Goal: Information Seeking & Learning: Learn about a topic

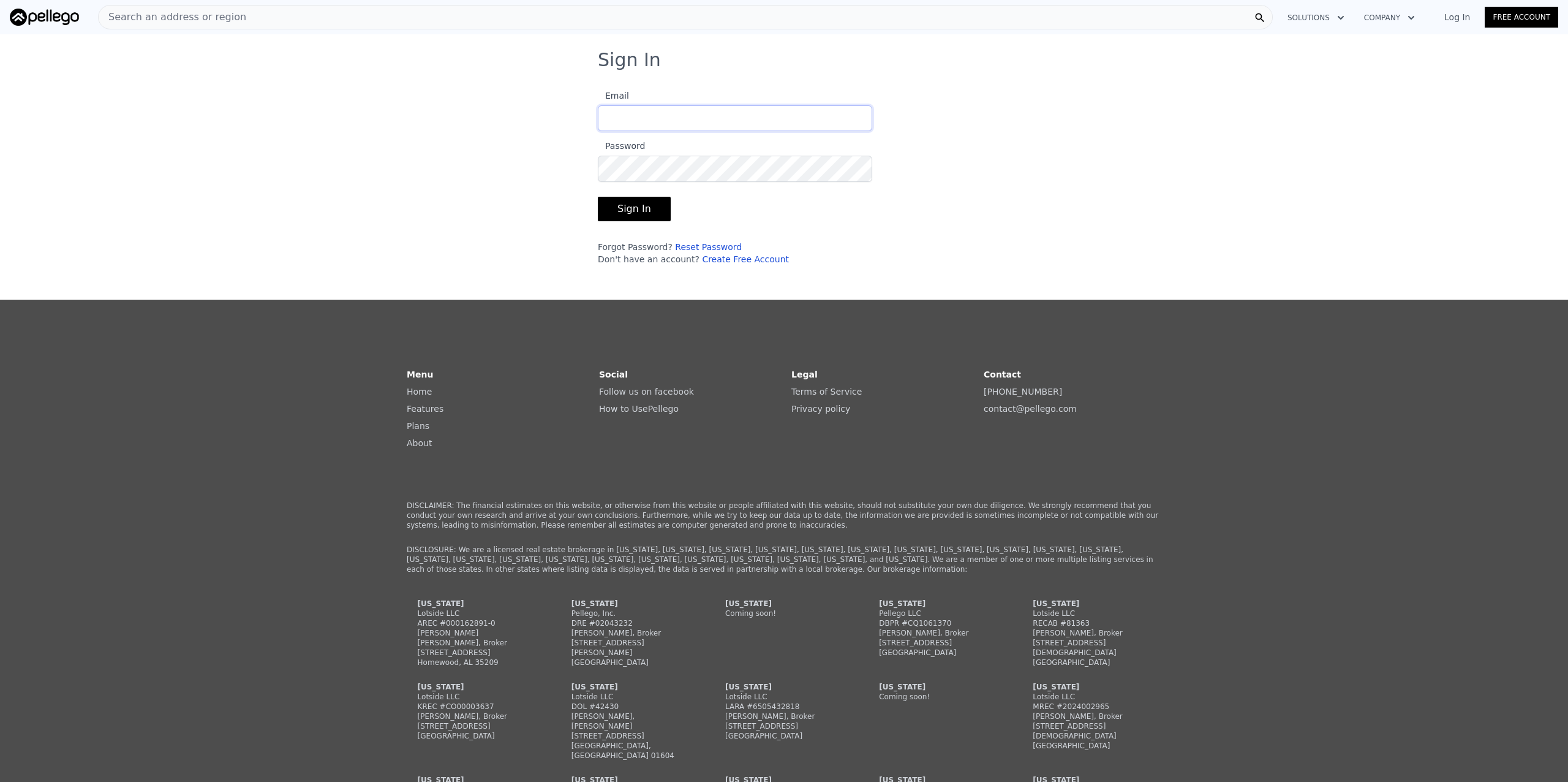
type input "[PERSON_NAME][EMAIL_ADDRESS][DOMAIN_NAME]"
click at [623, 201] on button "Sign In" at bounding box center [634, 208] width 73 height 24
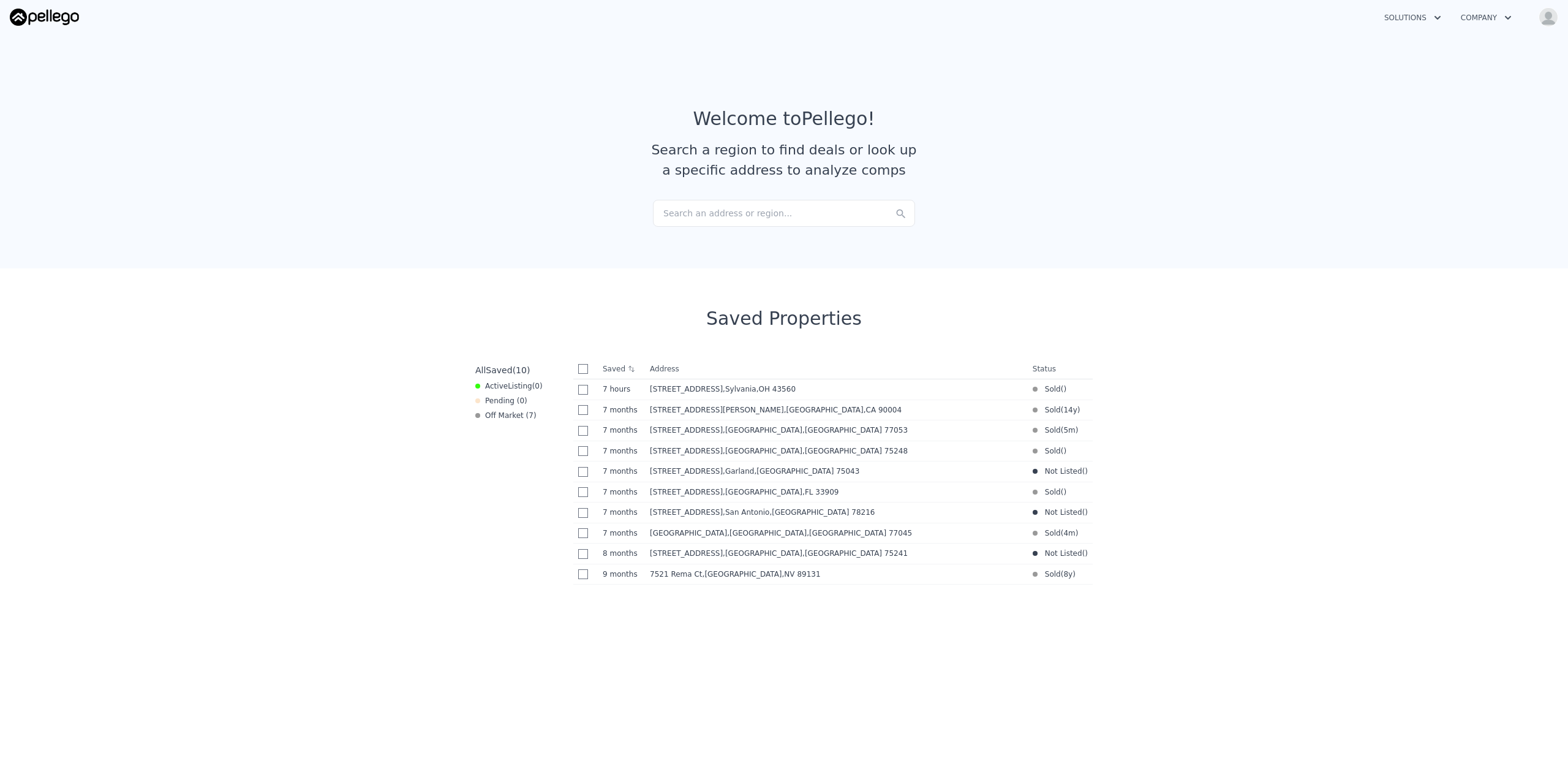
click at [578, 374] on input "checkbox" at bounding box center [583, 369] width 10 height 10
checkbox input "true"
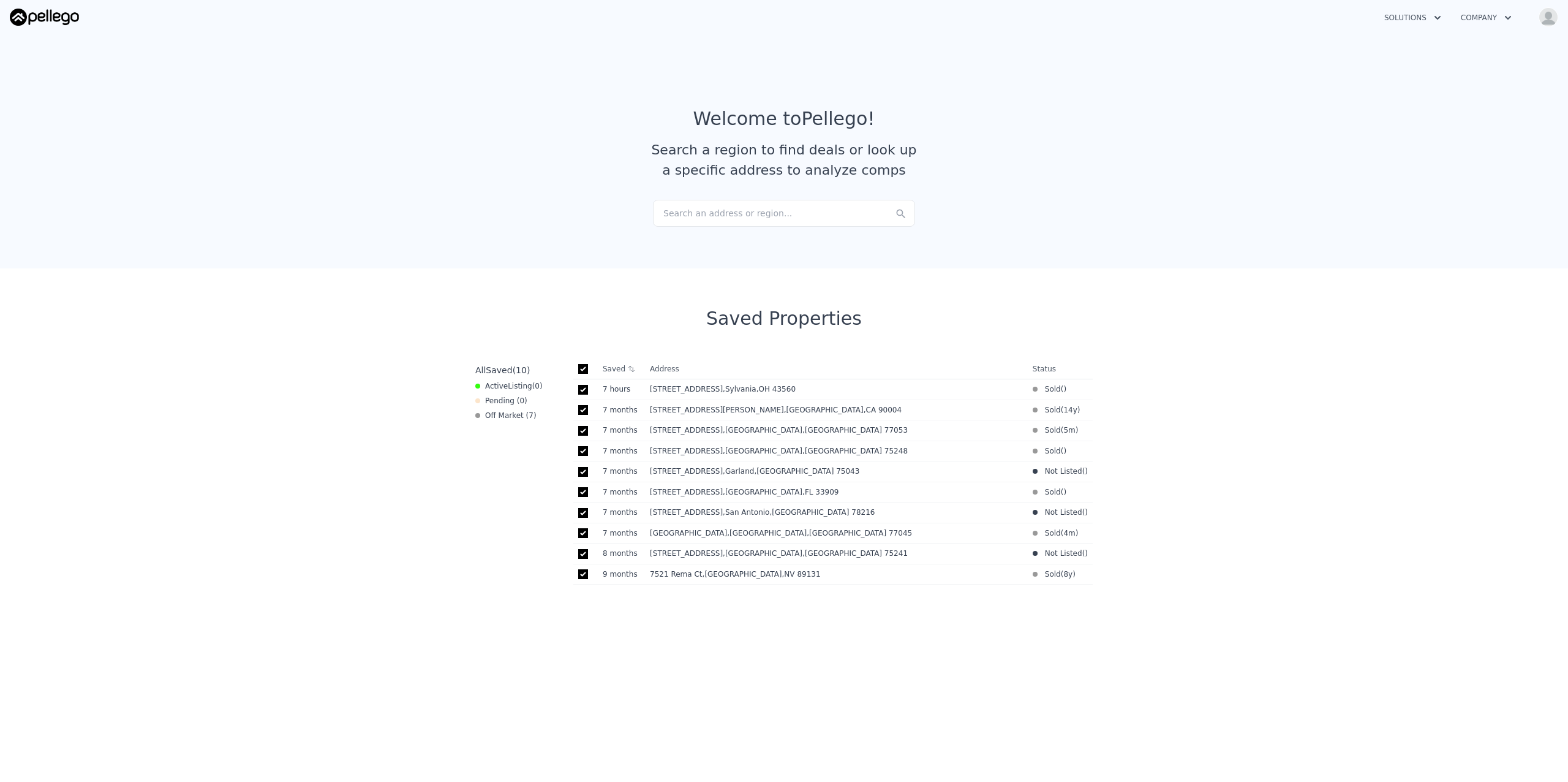
checkbox input "true"
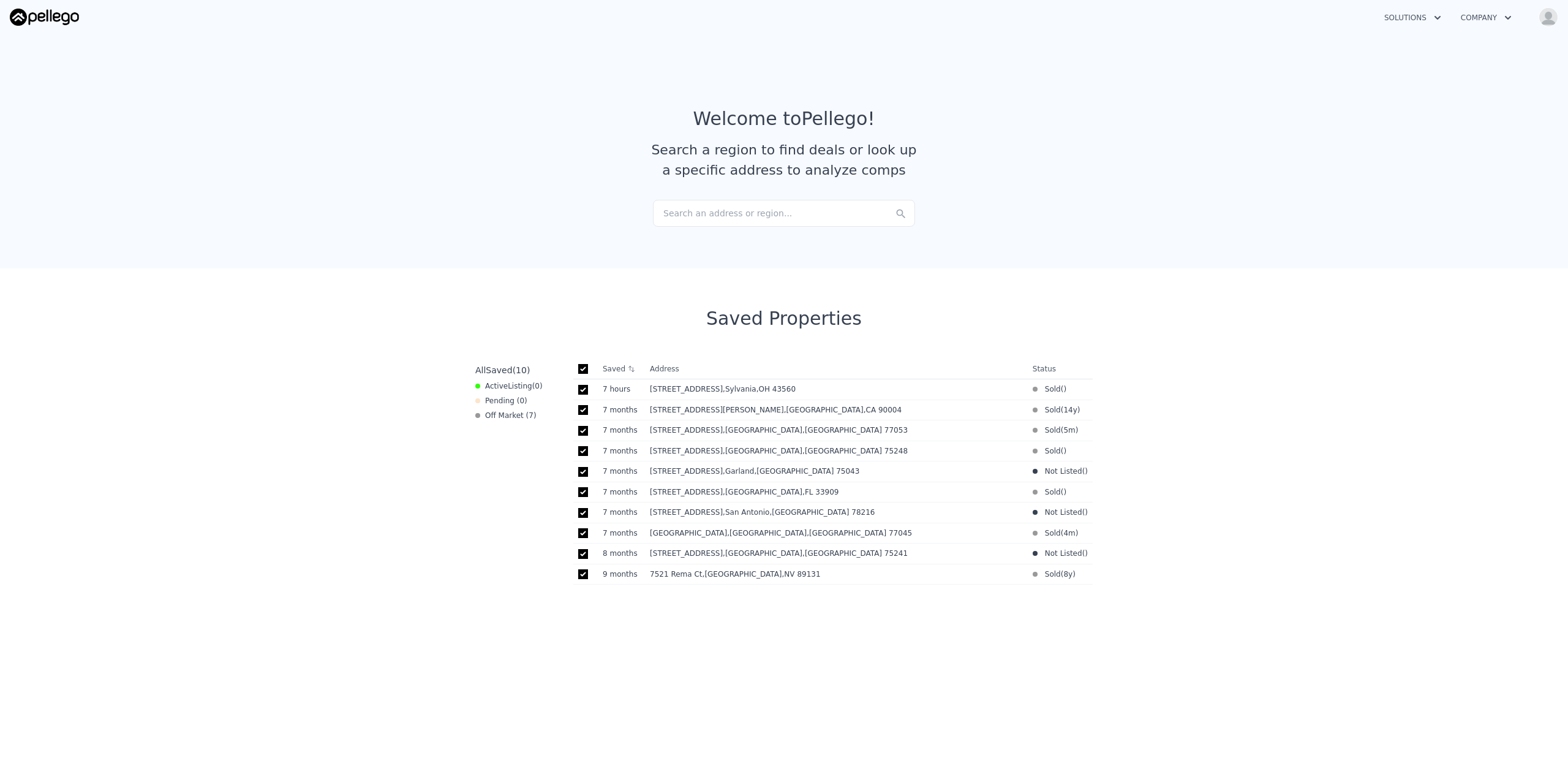
checkbox input "true"
click at [593, 371] on icon at bounding box center [595, 369] width 10 height 10
click at [1414, 20] on button "Solutions" at bounding box center [1413, 17] width 76 height 22
click at [1430, 70] on link "Buyer Solutions" at bounding box center [1442, 69] width 137 height 22
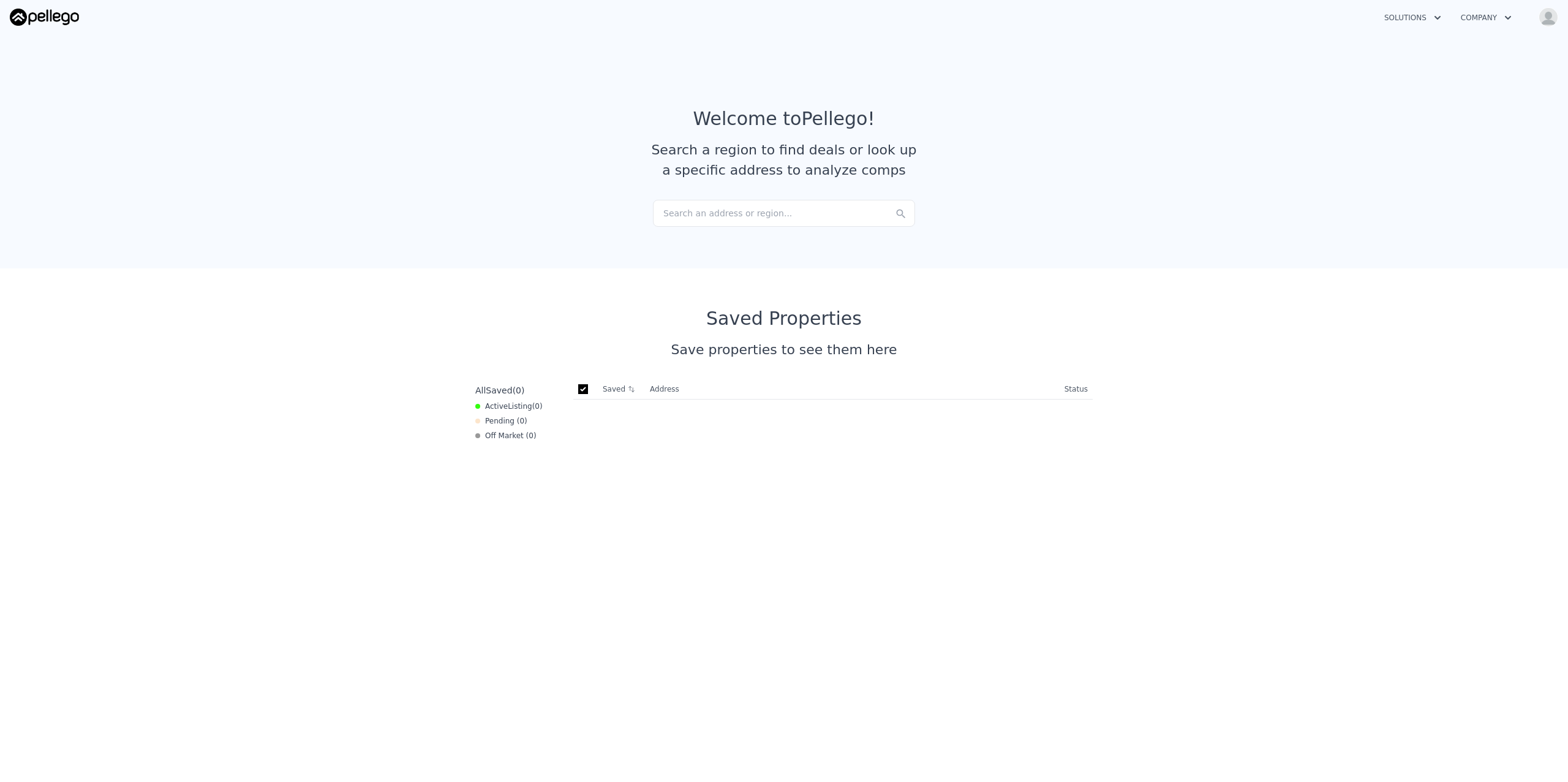
click at [764, 212] on div "Search an address or region..." at bounding box center [783, 213] width 262 height 27
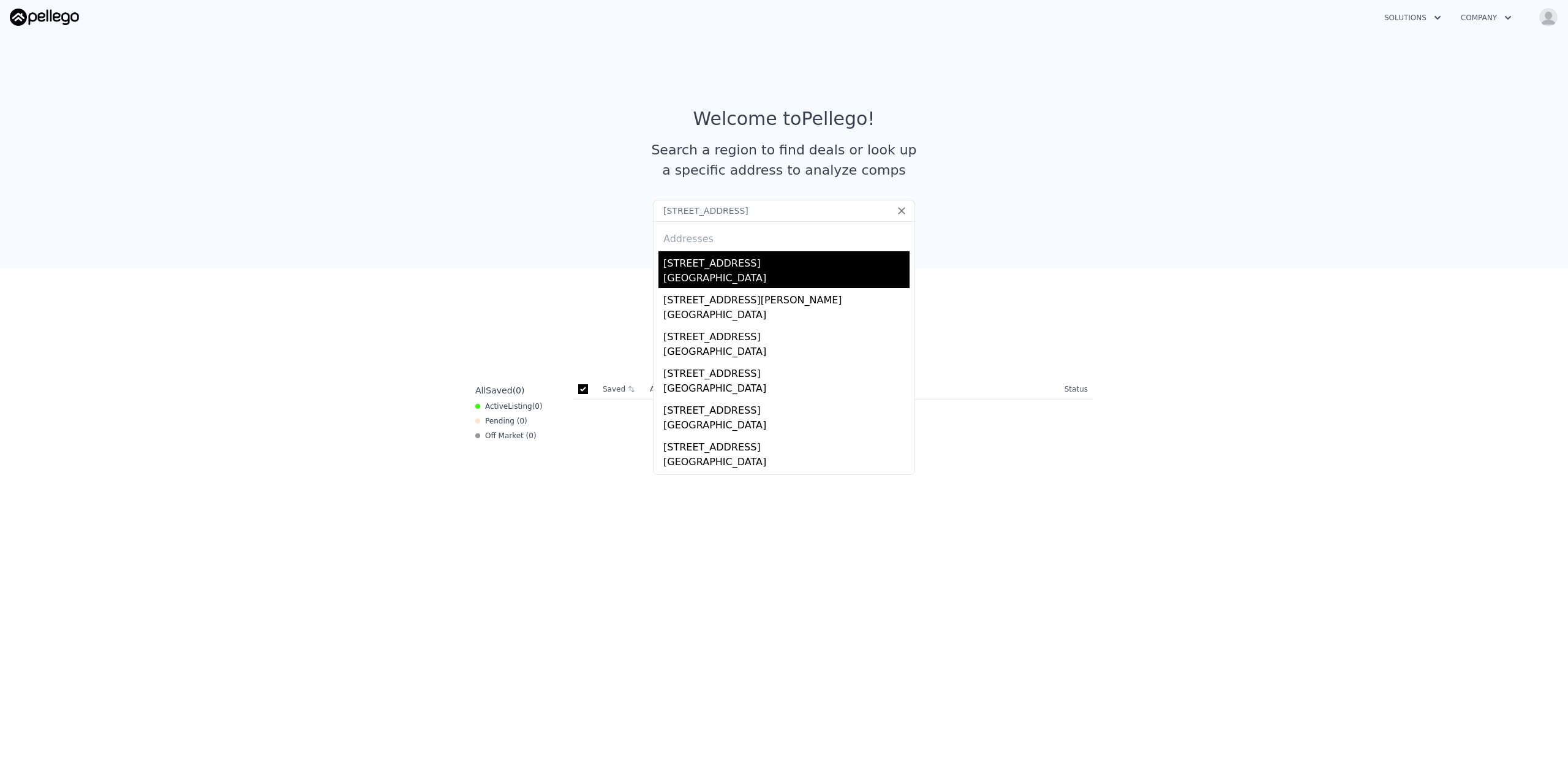
type input "[STREET_ADDRESS]"
click at [709, 271] on div "[GEOGRAPHIC_DATA]" at bounding box center [786, 280] width 246 height 17
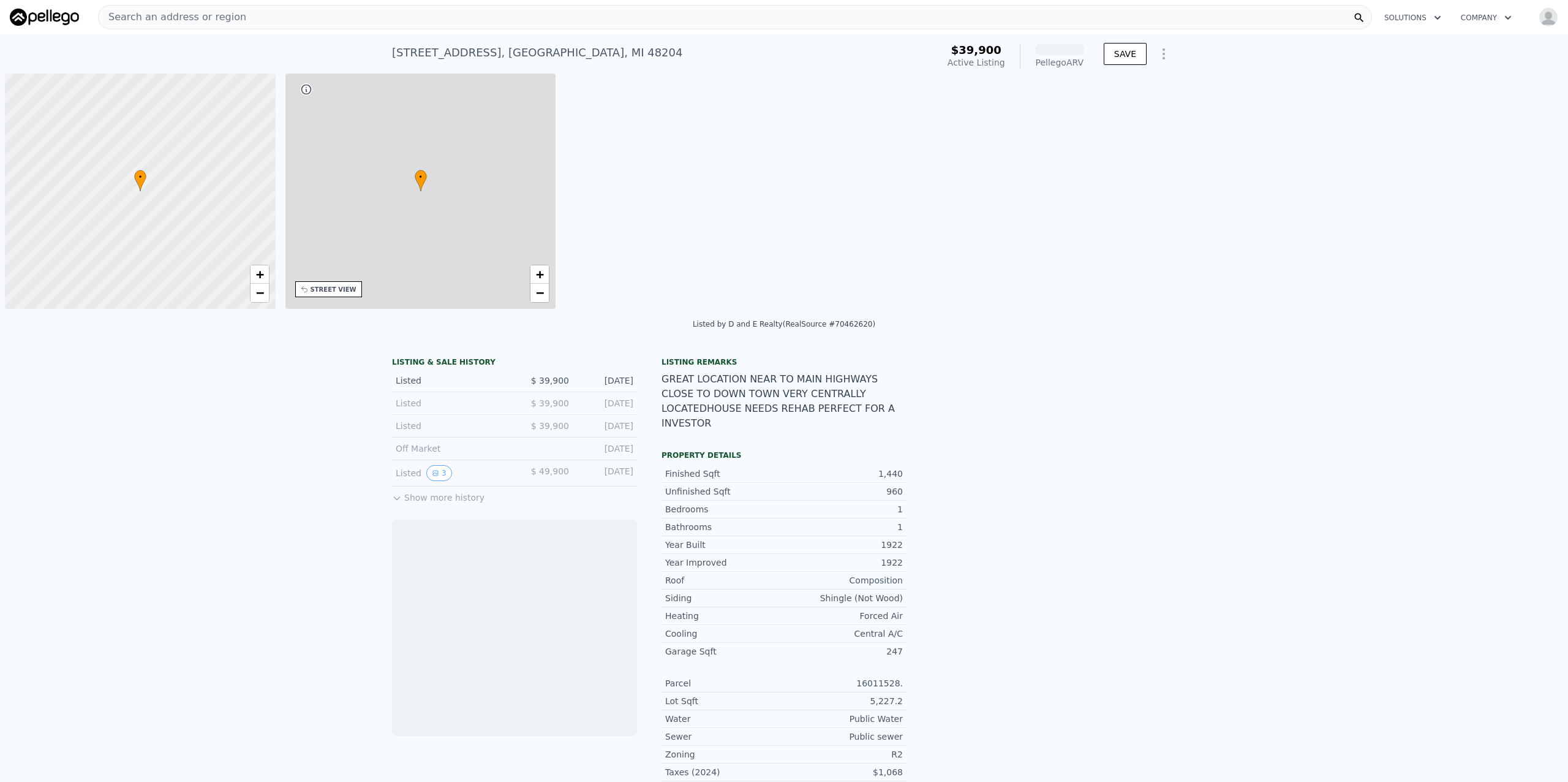
scroll to position [0, 5]
